Goal: Check status: Check status

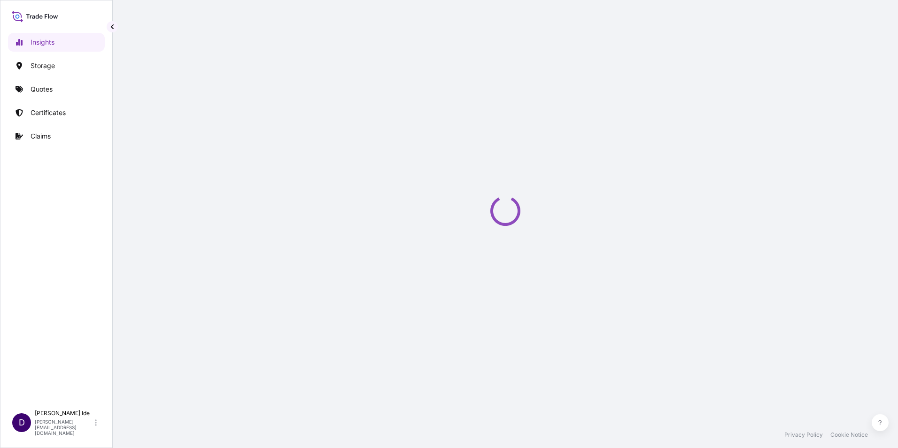
select select "2025"
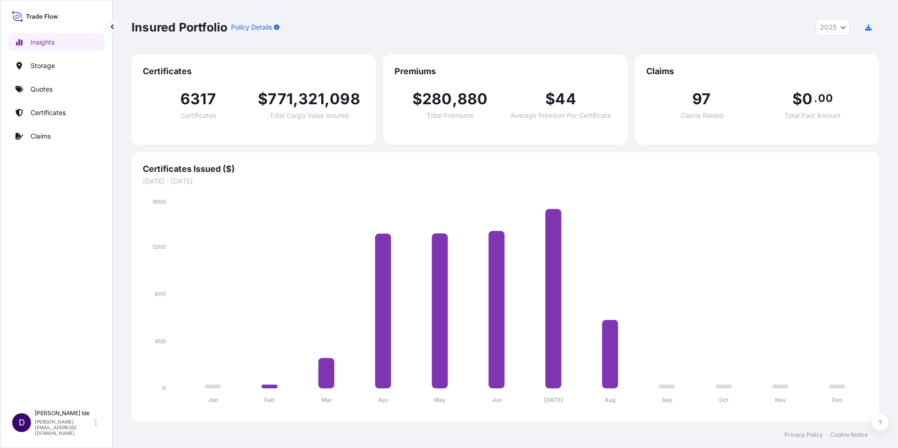
click at [742, 82] on div "97 Claims Raised $ 0 . 00 Total Paid Amount" at bounding box center [758, 105] width 222 height 56
click at [842, 27] on icon "Year Selector" at bounding box center [844, 27] width 6 height 6
click at [733, 25] on div "Insured Portfolio Policy Details 2025 2025 2024 2023 2022" at bounding box center [506, 27] width 748 height 17
click at [38, 137] on p "Claims" at bounding box center [41, 136] width 20 height 9
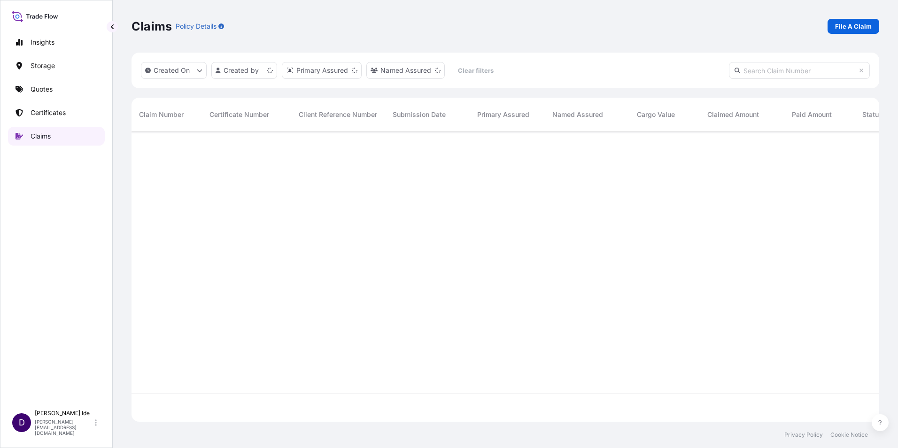
scroll to position [289, 741]
